Goal: Transaction & Acquisition: Book appointment/travel/reservation

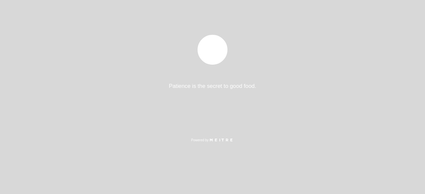
select select "pt"
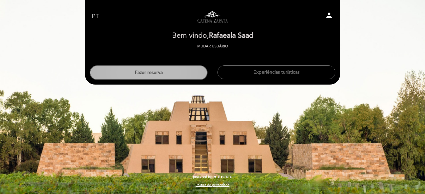
click at [179, 74] on button "Fazer reserva" at bounding box center [149, 72] width 118 height 15
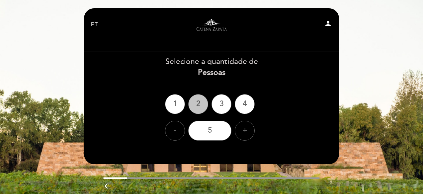
click at [203, 106] on div "2" at bounding box center [198, 104] width 20 height 20
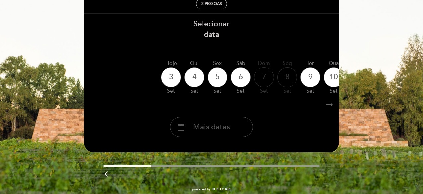
scroll to position [18, 0]
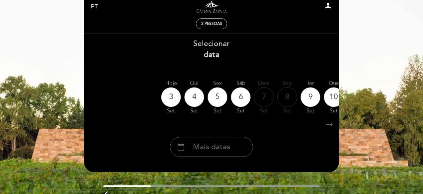
click at [328, 125] on icon "arrow_right_alt" at bounding box center [329, 125] width 10 height 14
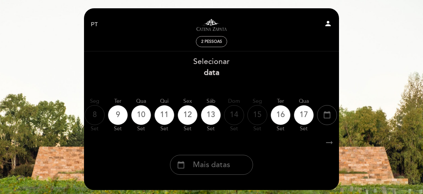
scroll to position [0, 193]
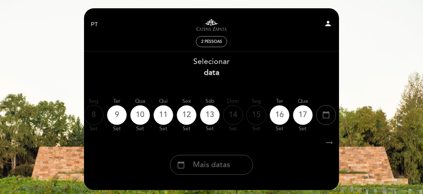
click at [328, 138] on icon "arrow_right_alt" at bounding box center [329, 143] width 10 height 14
click at [328, 114] on icon "calendar_today" at bounding box center [326, 114] width 8 height 11
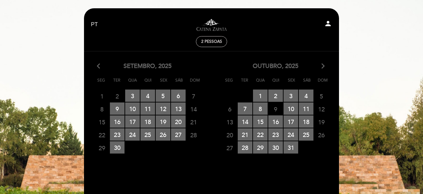
click at [323, 67] on icon "arrow_forward_ios" at bounding box center [323, 66] width 6 height 9
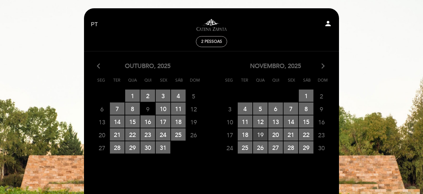
click at [262, 136] on span "19 RESERVAS DISPONÍVEIS" at bounding box center [260, 134] width 15 height 12
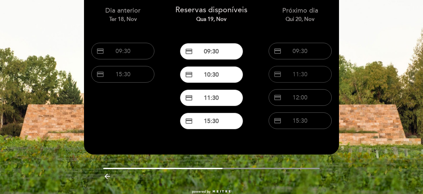
scroll to position [66, 0]
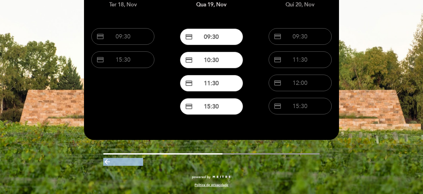
drag, startPoint x: 202, startPoint y: 155, endPoint x: 253, endPoint y: 152, distance: 51.5
click at [268, 152] on div "EN ES PT Visitas y degustaciones en La Pirámide person 2 pessoas Qua 19, nov To…" at bounding box center [211, 68] width 265 height 252
click at [234, 154] on div at bounding box center [211, 153] width 217 height 1
click at [104, 163] on icon "arrow_backward" at bounding box center [107, 162] width 8 height 8
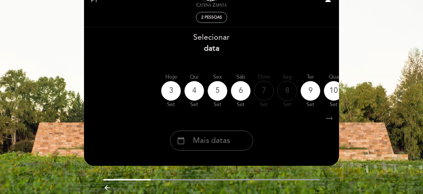
click at [331, 119] on icon "arrow_right_alt" at bounding box center [329, 118] width 10 height 14
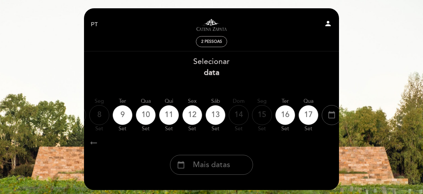
scroll to position [0, 193]
